Goal: Task Accomplishment & Management: Use online tool/utility

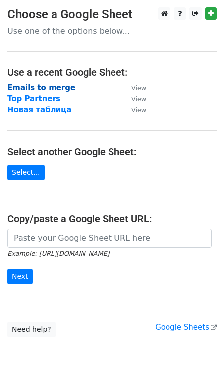
click at [36, 89] on strong "Emails to merge" at bounding box center [41, 87] width 68 height 9
